Goal: Go to known website: Access a specific website the user already knows

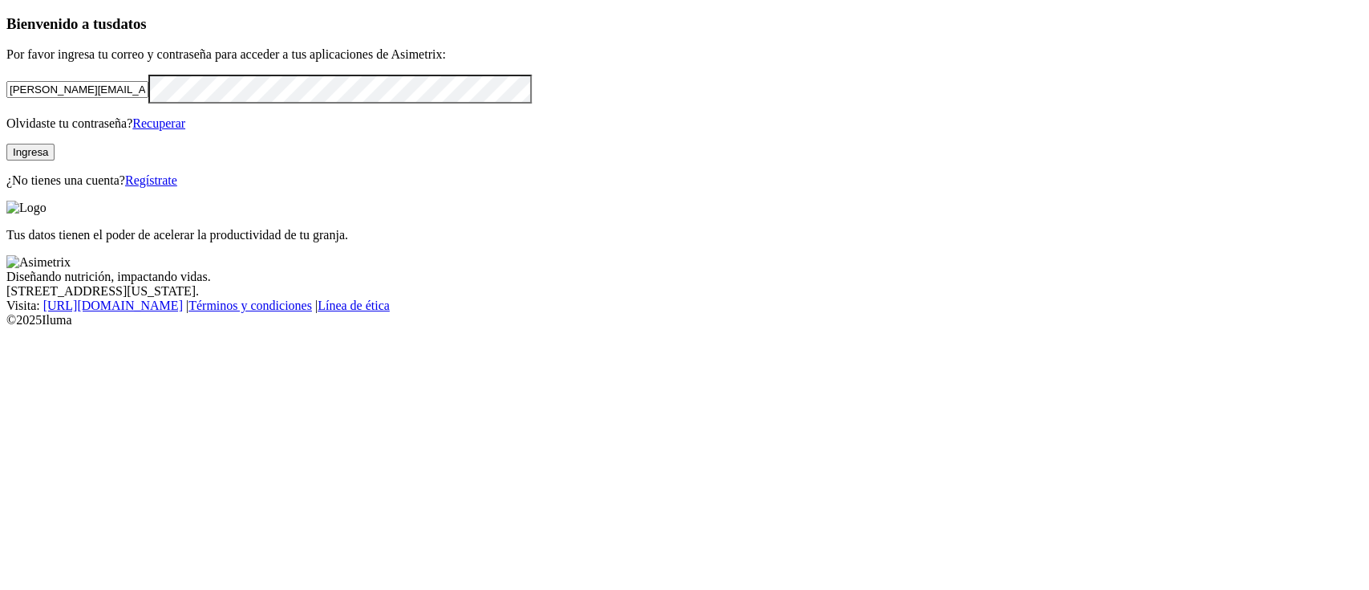
click at [148, 98] on input "[PERSON_NAME][EMAIL_ADDRESS][PERSON_NAME][DOMAIN_NAME]" at bounding box center [77, 89] width 142 height 17
type input "[PERSON_NAME][EMAIL_ADDRESS][PERSON_NAME][DOMAIN_NAME]"
click at [55, 160] on button "Ingresa" at bounding box center [30, 152] width 48 height 17
